Goal: Task Accomplishment & Management: Manage account settings

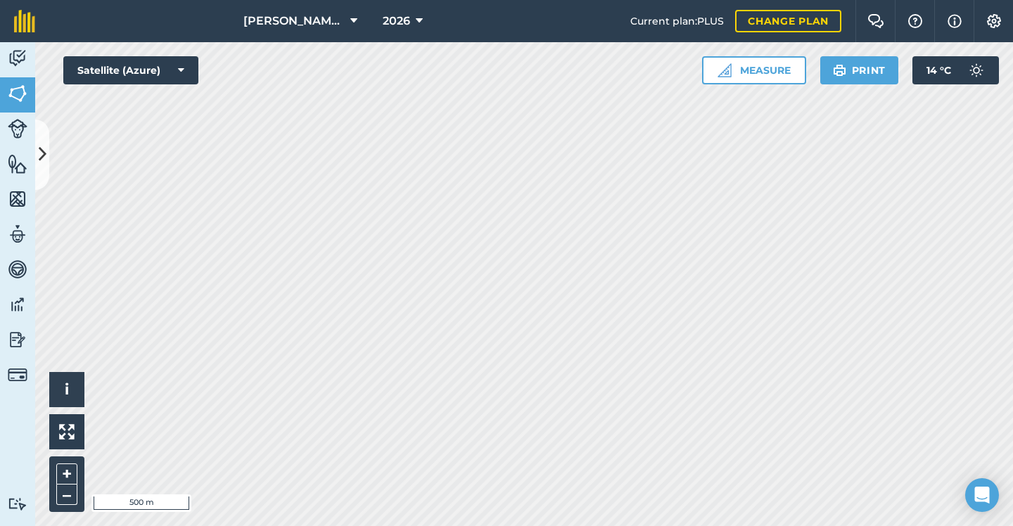
click at [433, 10] on div "[PERSON_NAME] & SONS (MILL HOUSE) 2026 Current plan : PLUS Change plan Farm Cha…" at bounding box center [506, 263] width 1013 height 526
click at [374, 525] on html "[PERSON_NAME] & SONS (MILL HOUSE) 2026 Current plan : PLUS Change plan Farm Cha…" at bounding box center [506, 263] width 1013 height 526
click at [591, 32] on div "[PERSON_NAME] & SONS (MILL HOUSE) 2026 Current plan : PLUS Change plan Farm Cha…" at bounding box center [506, 263] width 1013 height 526
click at [506, 525] on html "[PERSON_NAME] & SONS (MILL HOUSE) 2026 Current plan : PLUS Change plan Farm Cha…" at bounding box center [506, 263] width 1013 height 526
click at [39, 144] on icon at bounding box center [43, 154] width 8 height 25
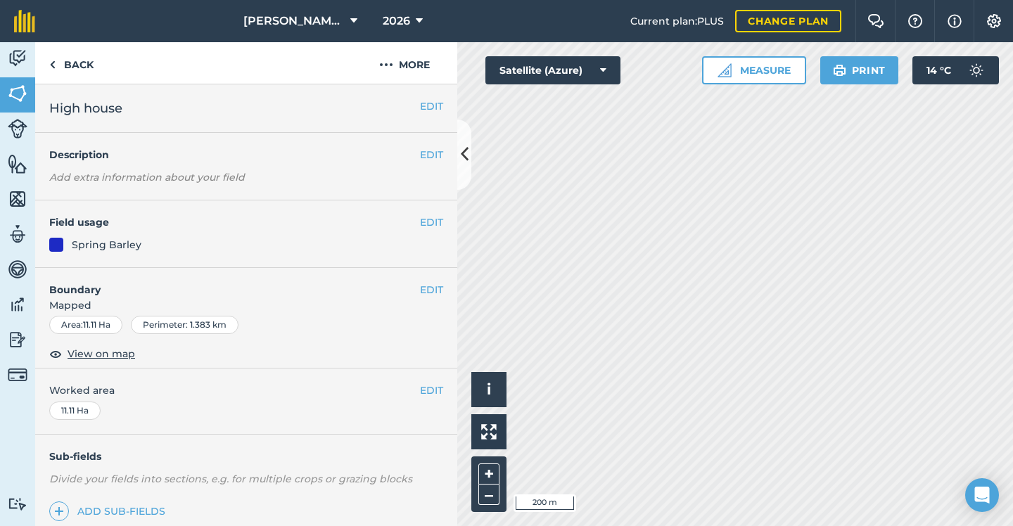
click at [420, 218] on button "EDIT" at bounding box center [431, 222] width 23 height 15
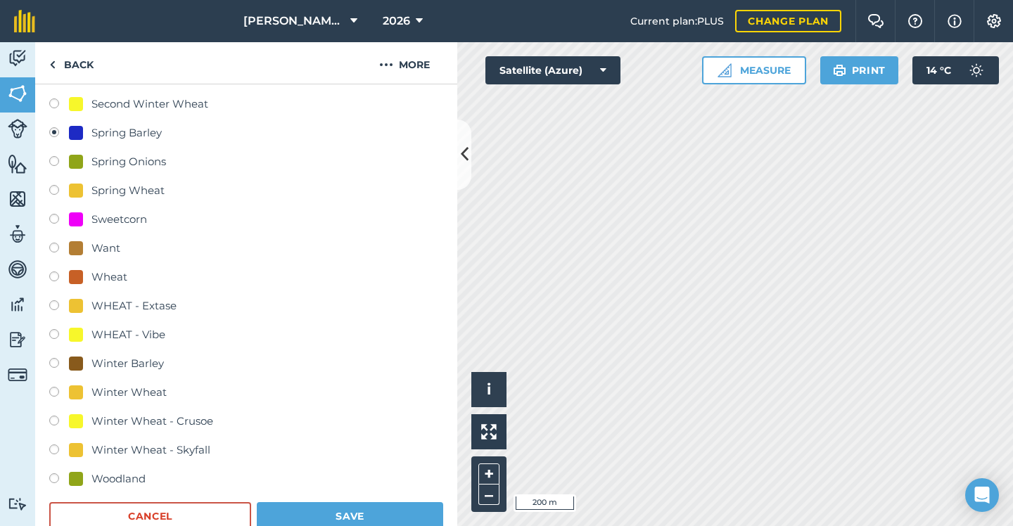
scroll to position [763, 0]
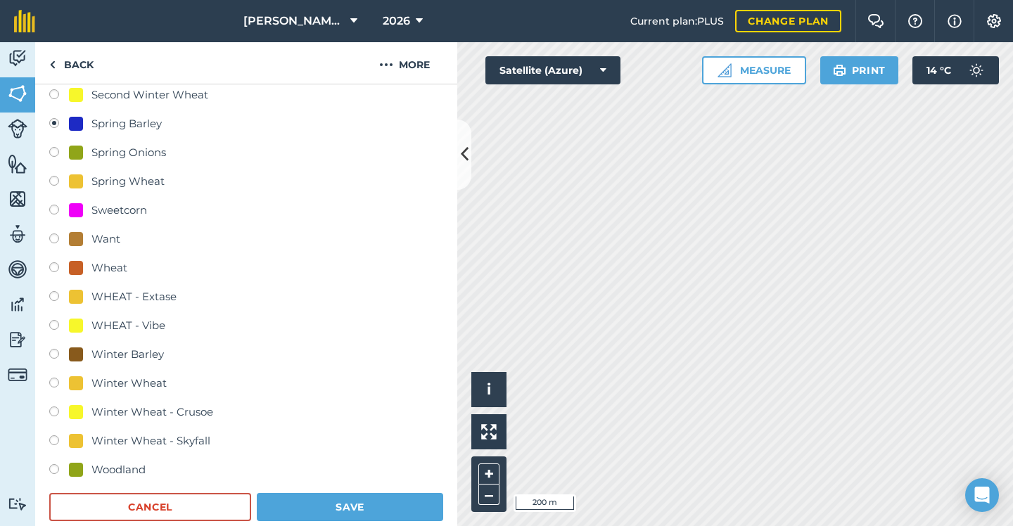
click at [139, 435] on div "Winter Wheat - Skyfall" at bounding box center [150, 441] width 119 height 17
radio input "true"
radio input "false"
click at [371, 501] on button "Save" at bounding box center [350, 507] width 186 height 28
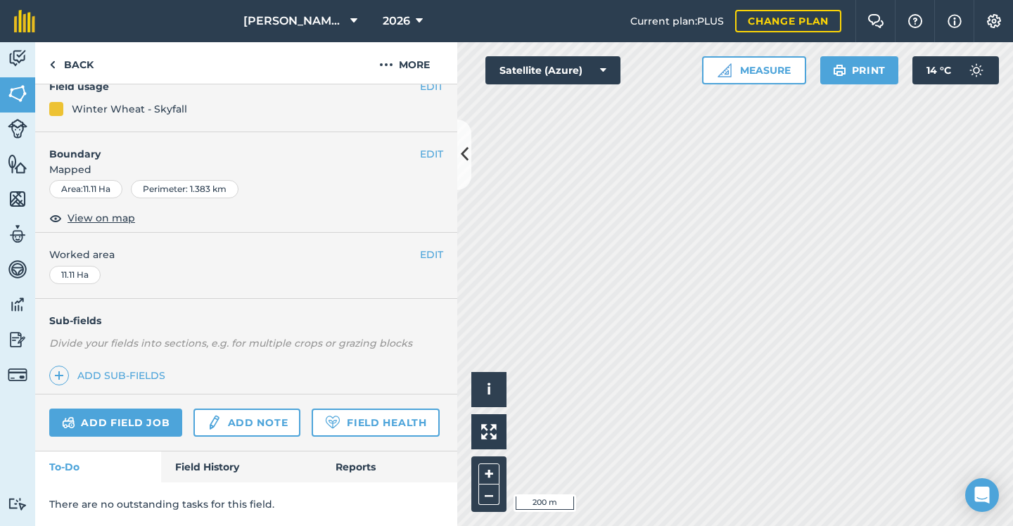
scroll to position [133, 0]
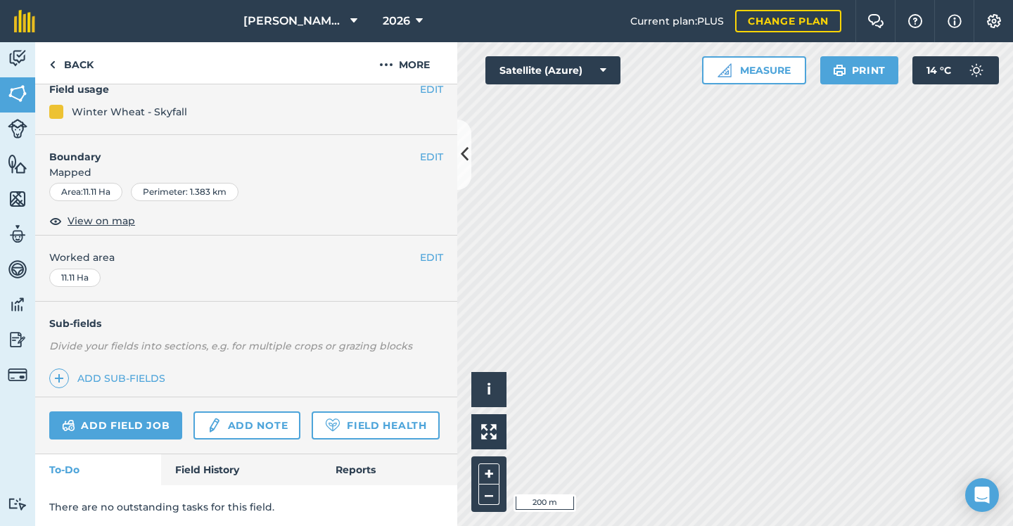
click at [462, 164] on icon at bounding box center [465, 154] width 8 height 25
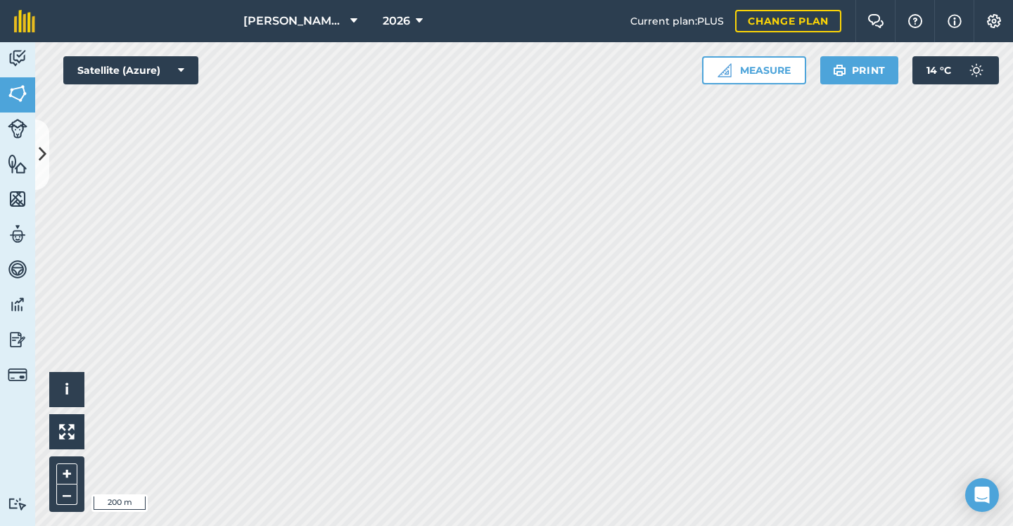
click at [41, 139] on button at bounding box center [42, 155] width 14 height 70
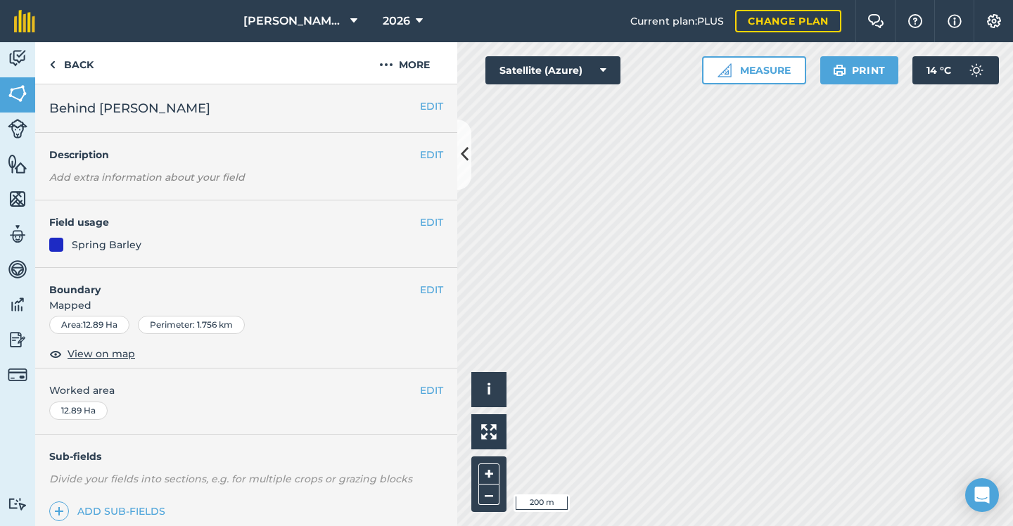
click at [428, 221] on button "EDIT" at bounding box center [431, 222] width 23 height 15
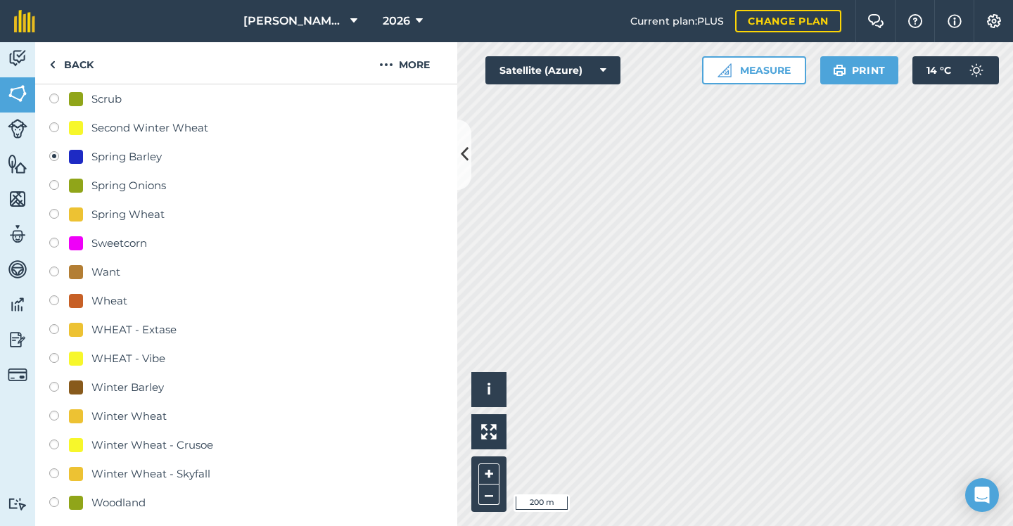
scroll to position [745, 0]
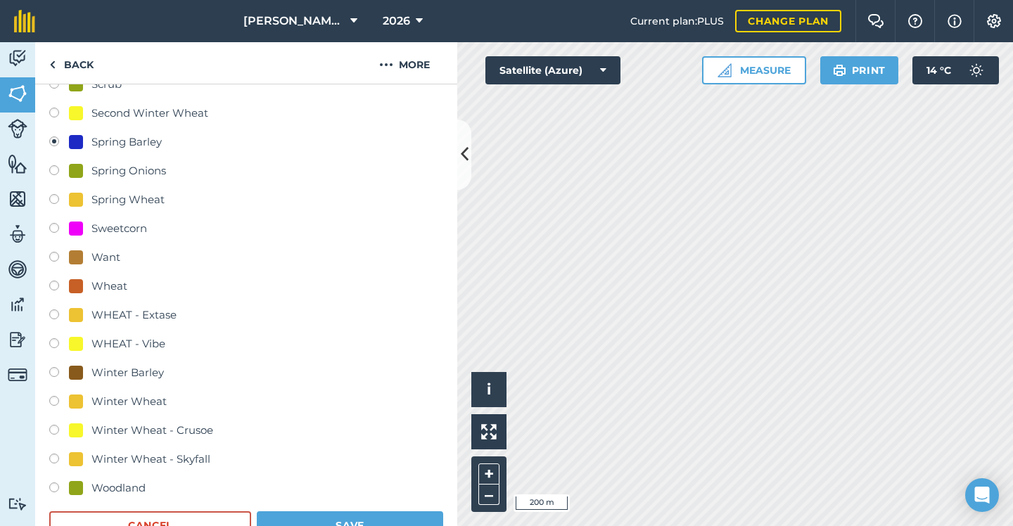
click at [121, 459] on div "Winter Wheat - Skyfall" at bounding box center [150, 459] width 119 height 17
radio input "true"
radio input "false"
click at [321, 515] on button "Save" at bounding box center [350, 525] width 186 height 28
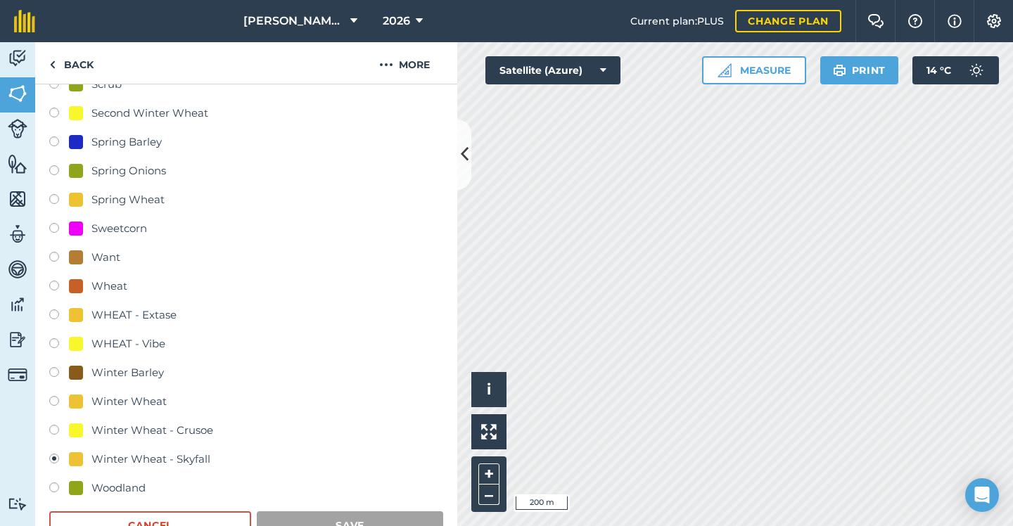
scroll to position [133, 0]
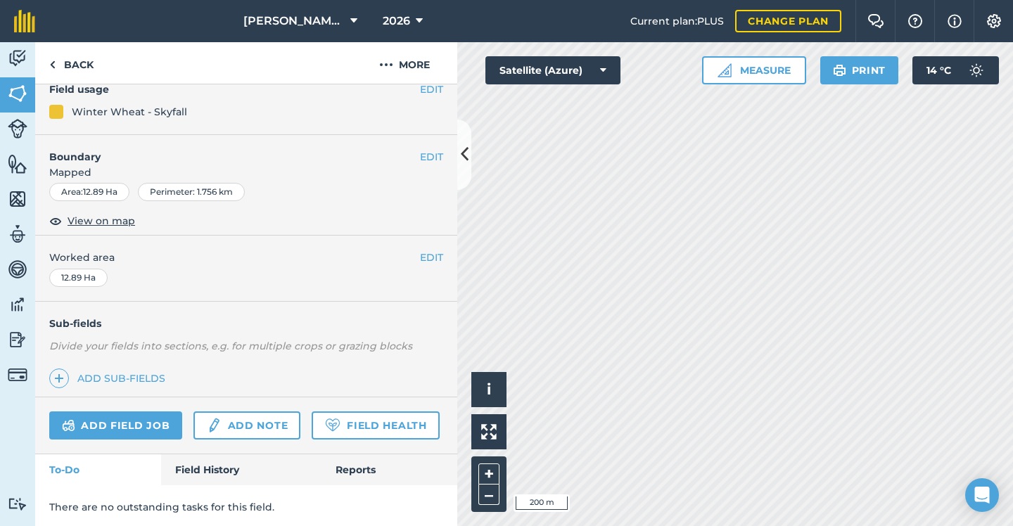
click at [466, 159] on icon at bounding box center [465, 154] width 8 height 25
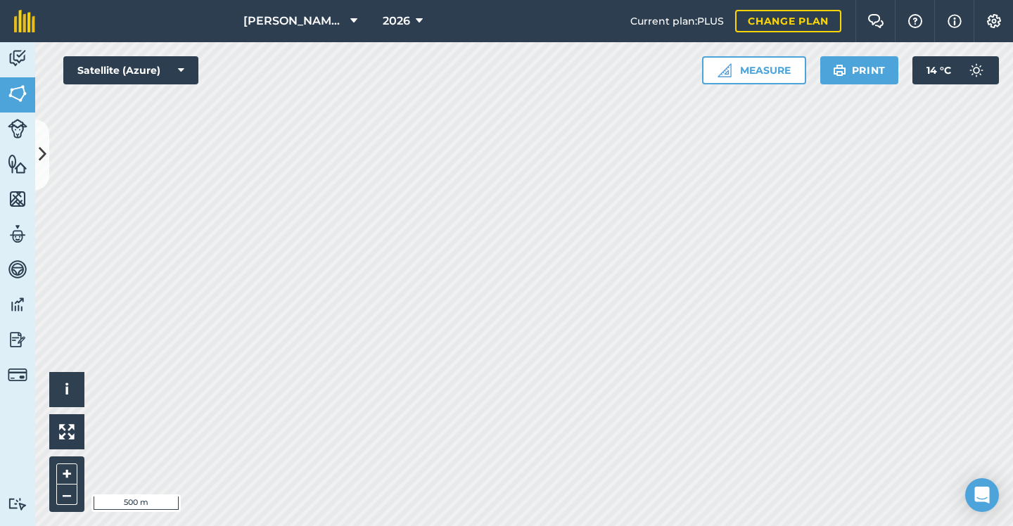
click at [599, 1] on nav "[PERSON_NAME] & SONS (MILL HOUSE) 2026" at bounding box center [339, 21] width 581 height 42
